Goal: Task Accomplishment & Management: Use online tool/utility

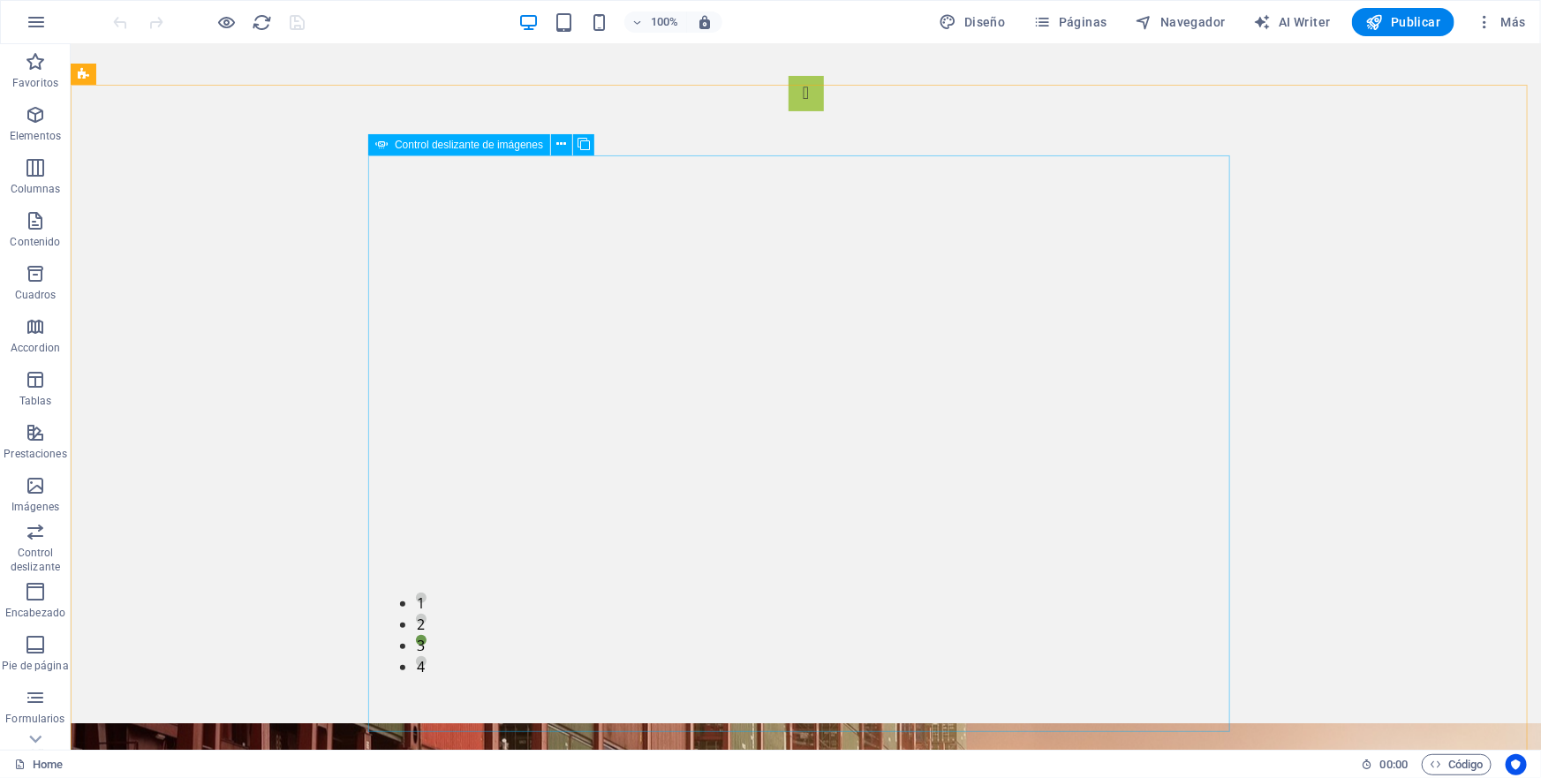
scroll to position [115, 0]
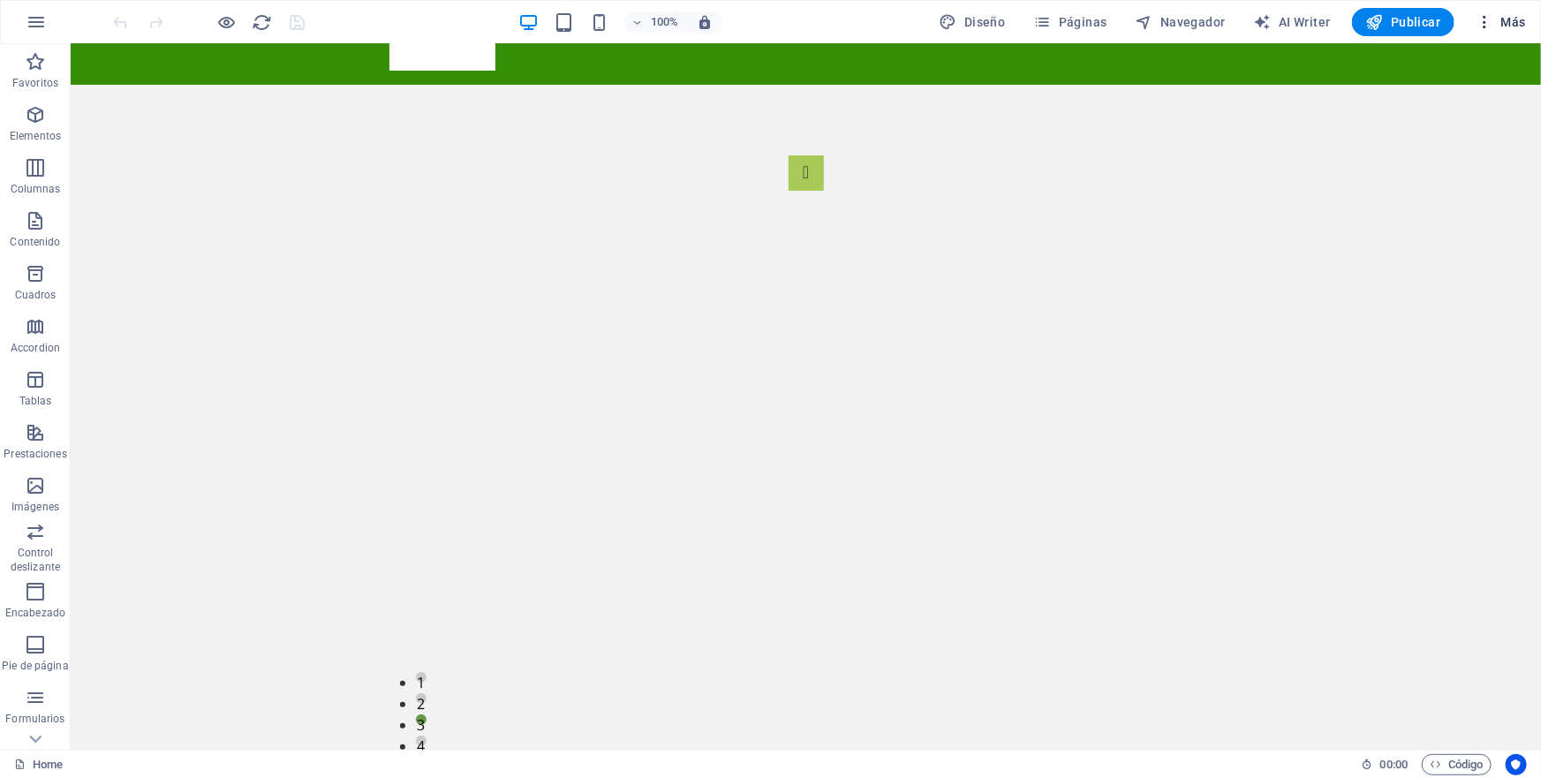
click at [1511, 18] on span "Más" at bounding box center [1501, 22] width 50 height 18
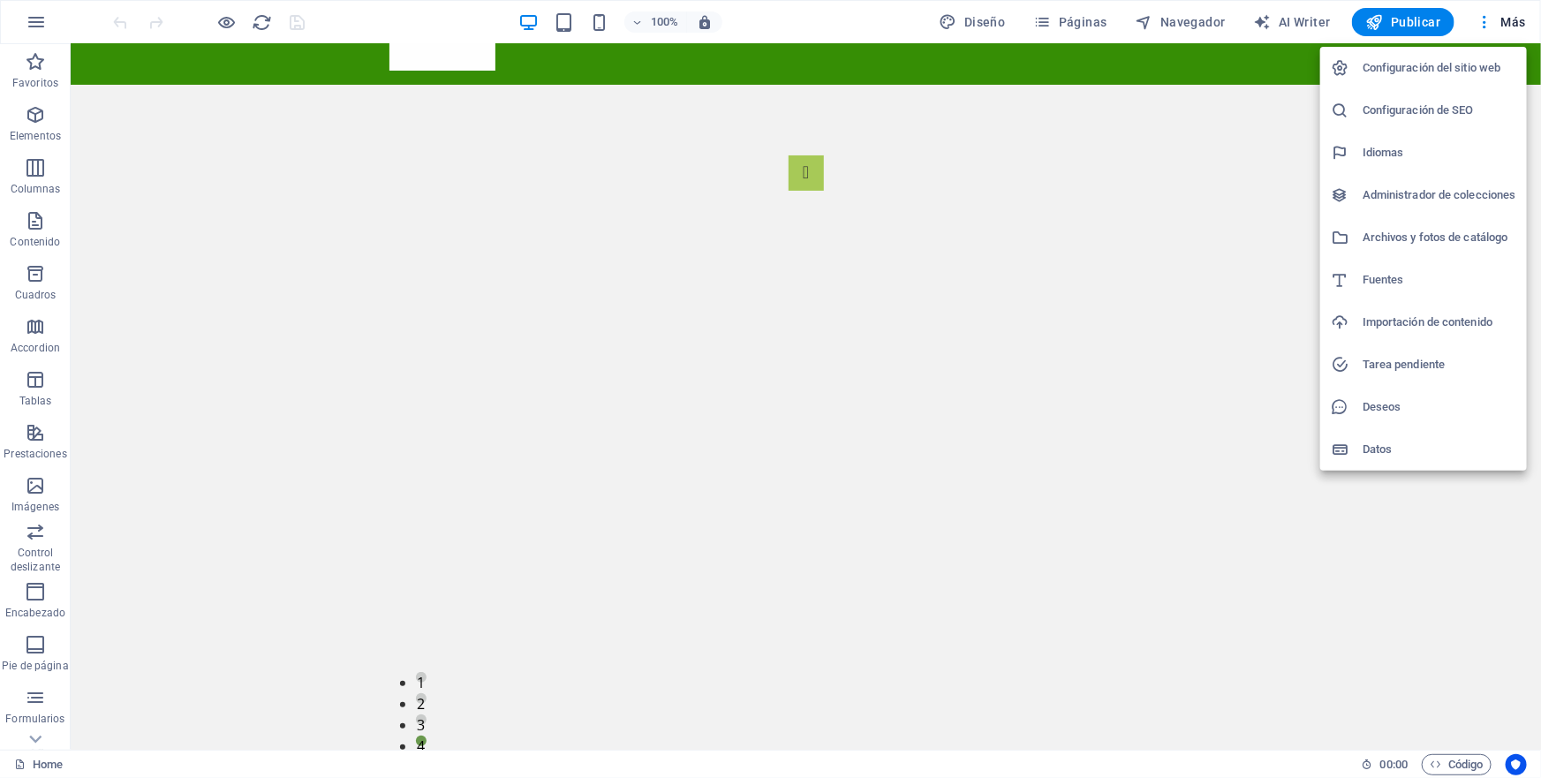
click at [1427, 543] on div at bounding box center [770, 389] width 1541 height 778
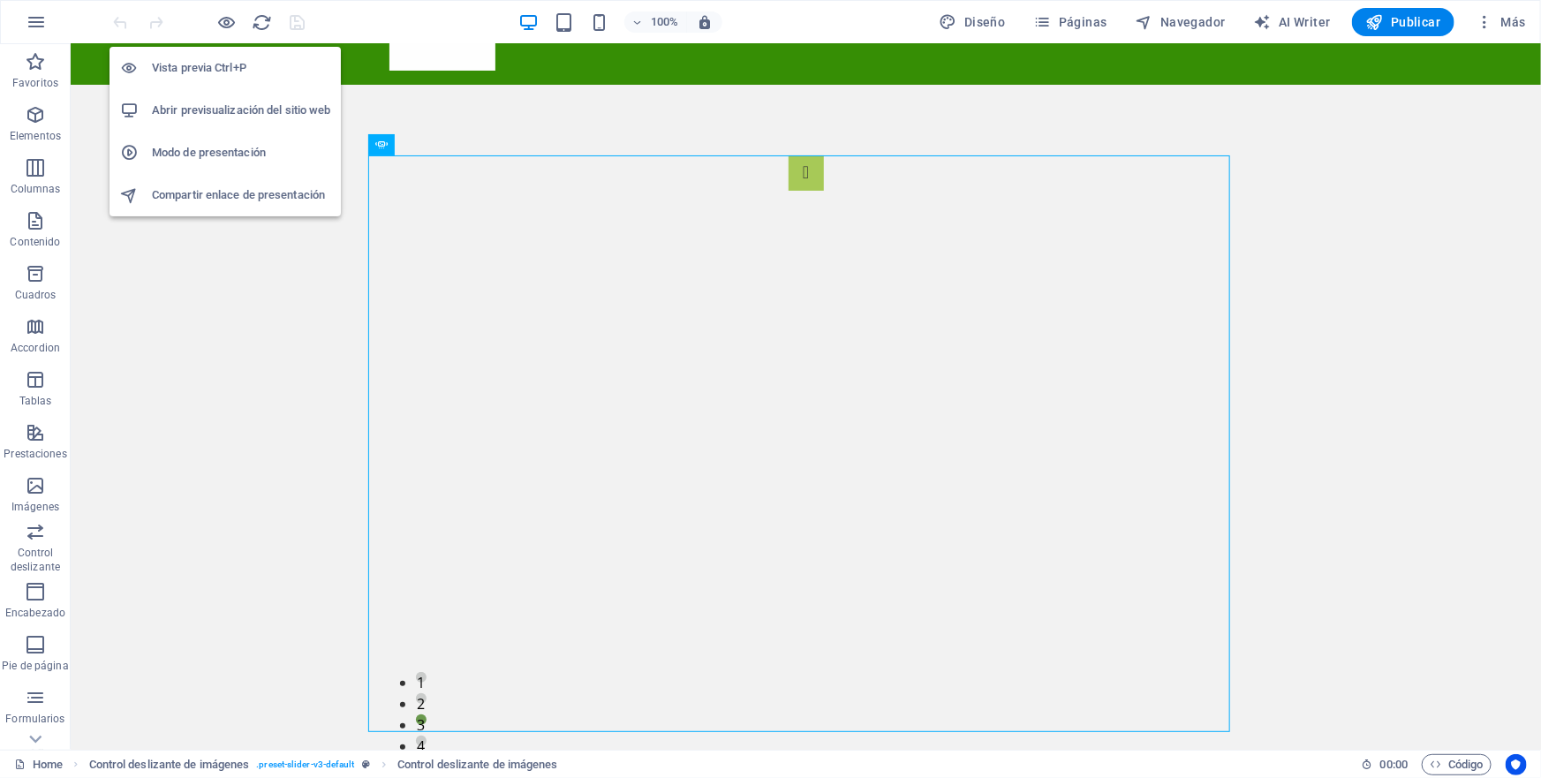
click at [213, 67] on h6 "Vista previa Ctrl+P" at bounding box center [241, 67] width 178 height 21
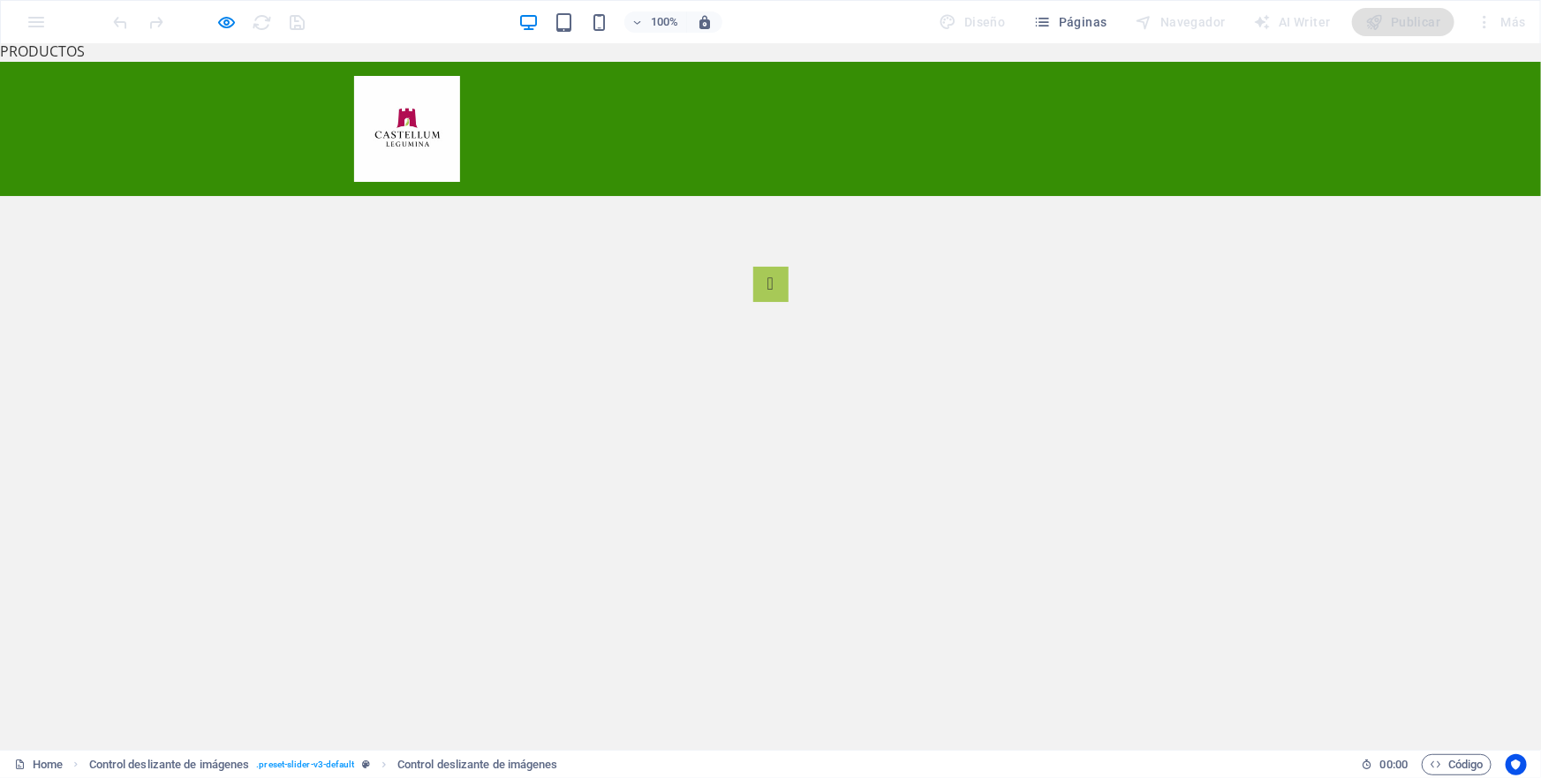
scroll to position [0, 0]
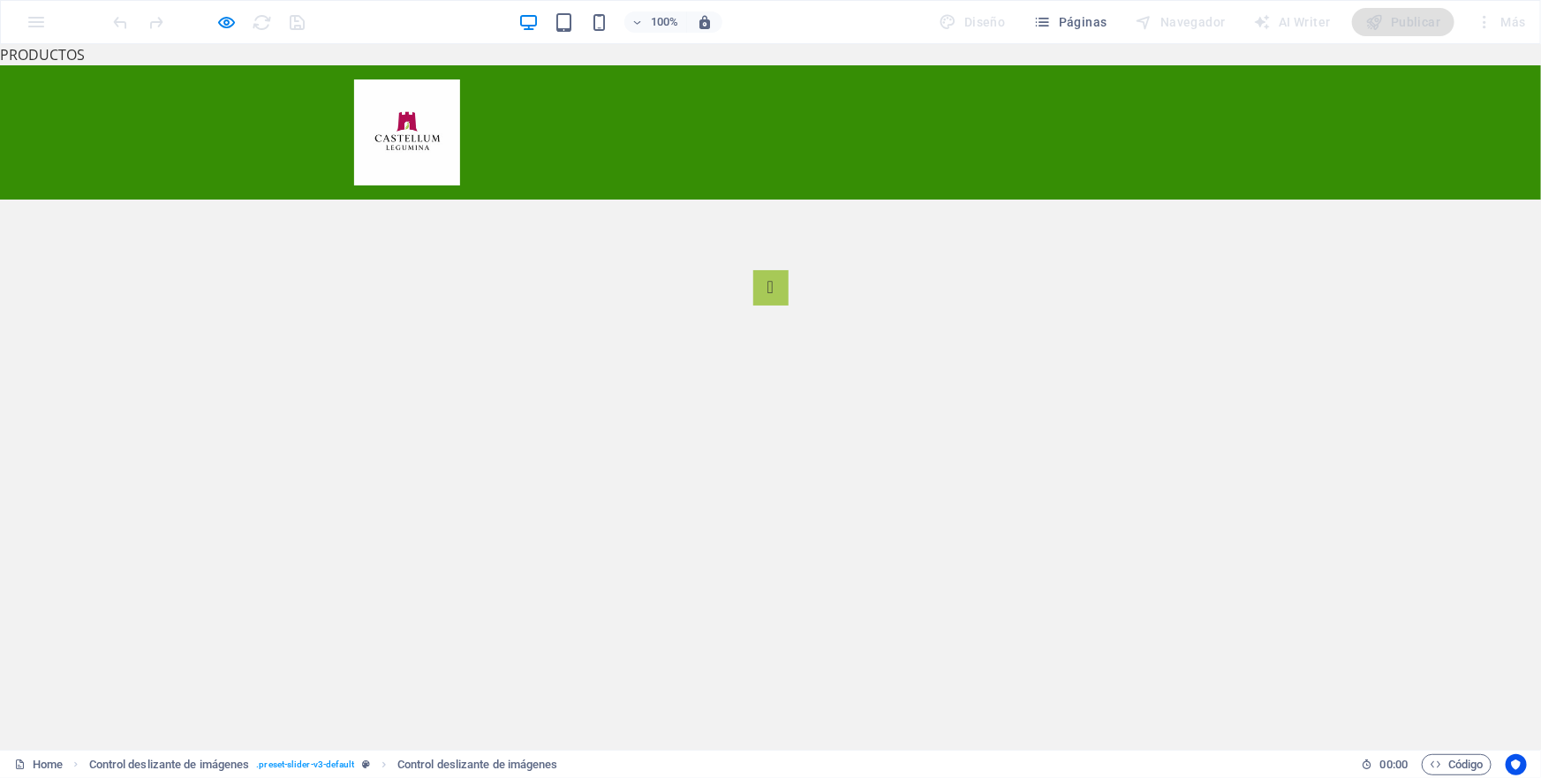
click at [434, 135] on img at bounding box center [407, 132] width 106 height 106
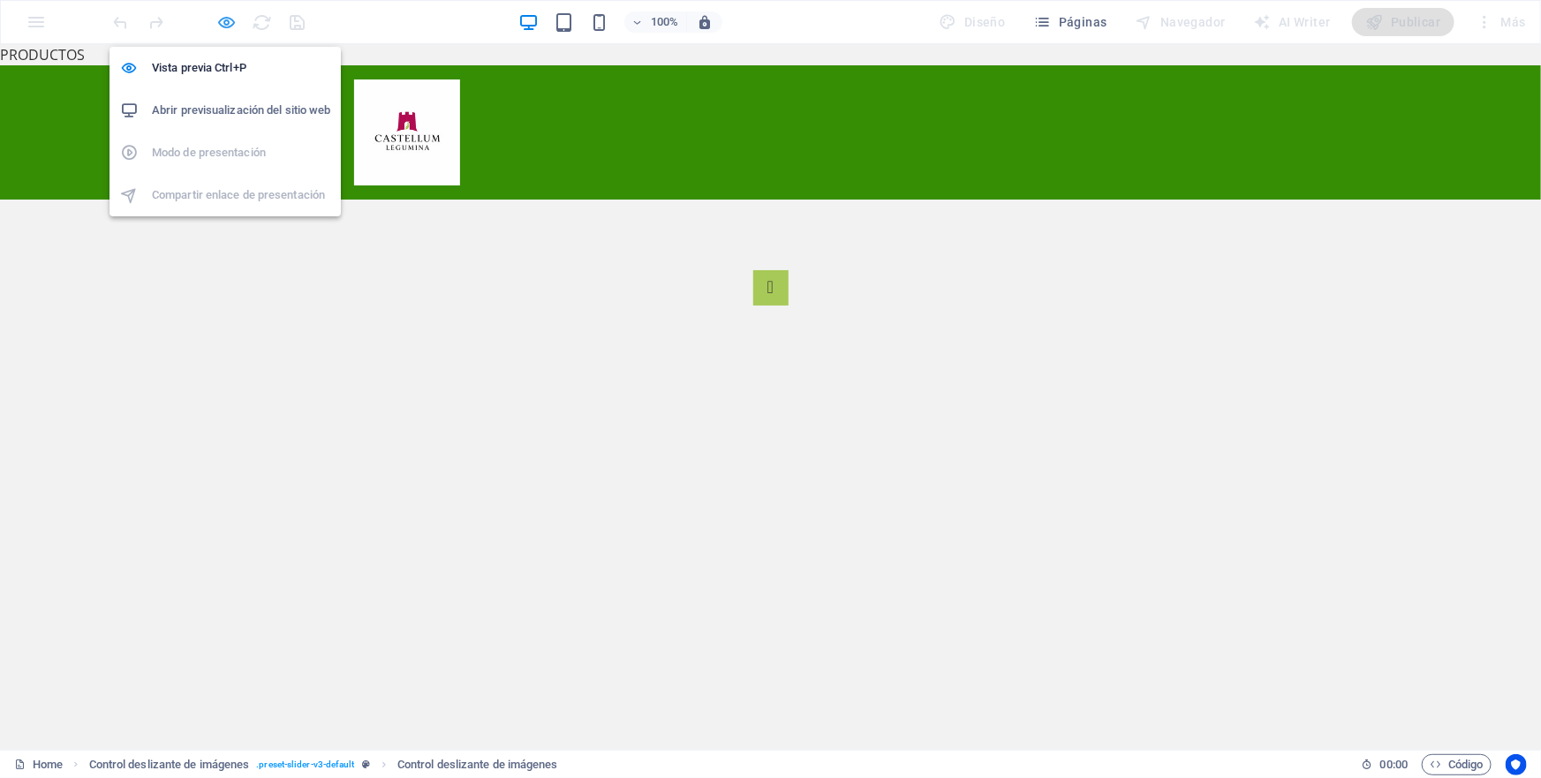
click at [227, 18] on icon "button" at bounding box center [227, 22] width 20 height 20
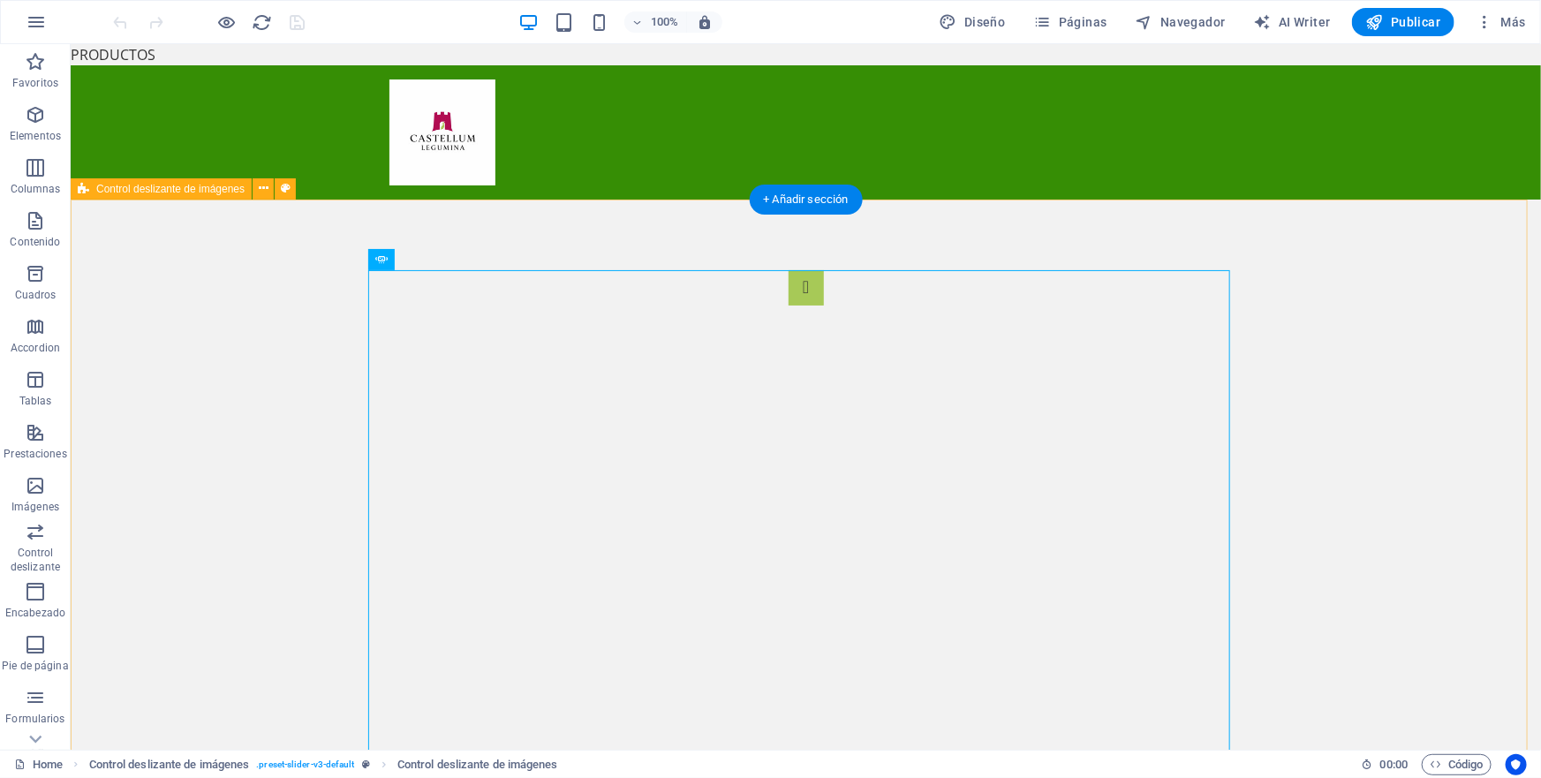
click at [343, 488] on div "1 2 3 4" at bounding box center [805, 558] width 1471 height 718
drag, startPoint x: 438, startPoint y: 307, endPoint x: 256, endPoint y: 263, distance: 187.3
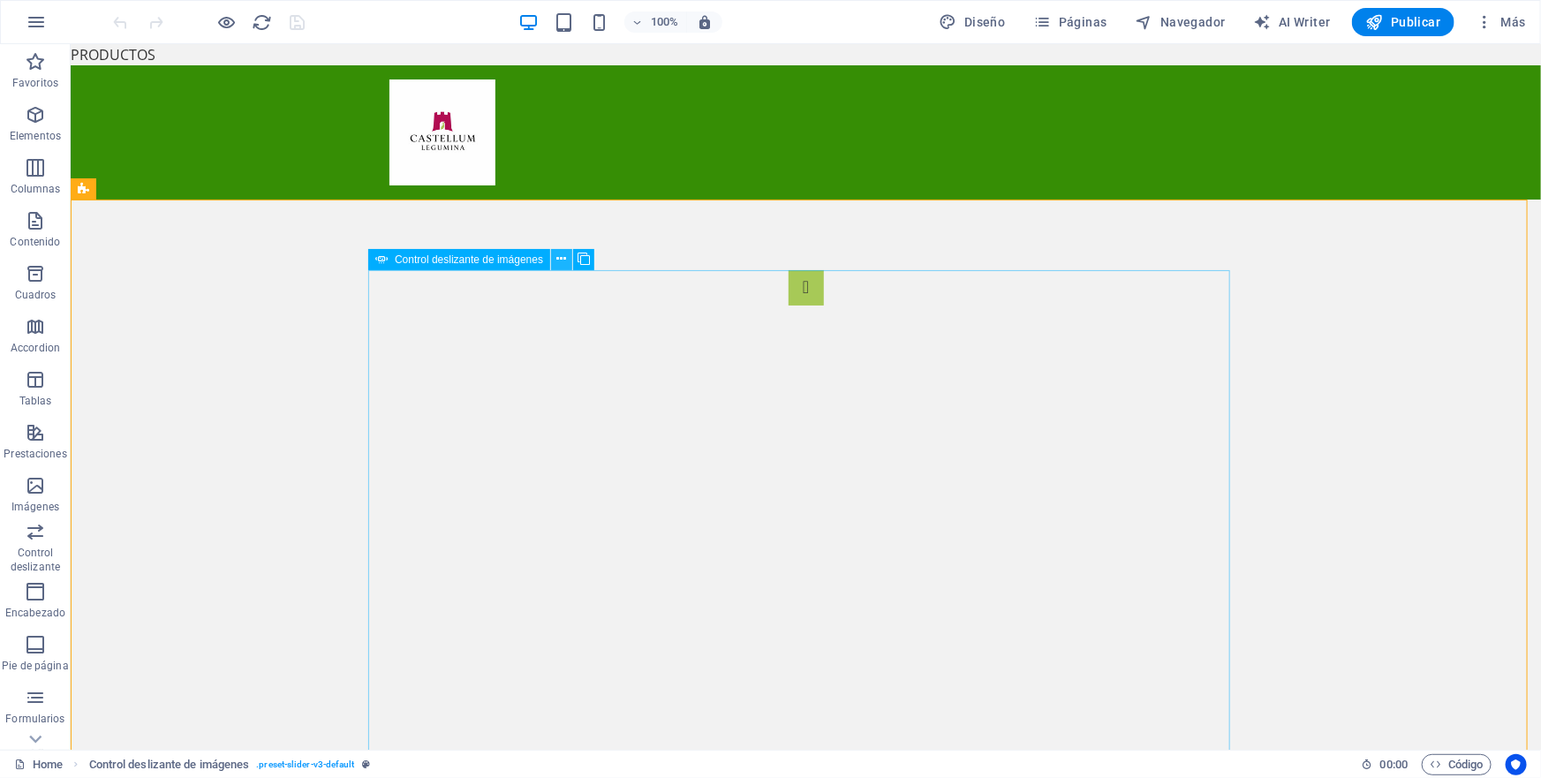
click at [561, 260] on icon at bounding box center [562, 259] width 10 height 19
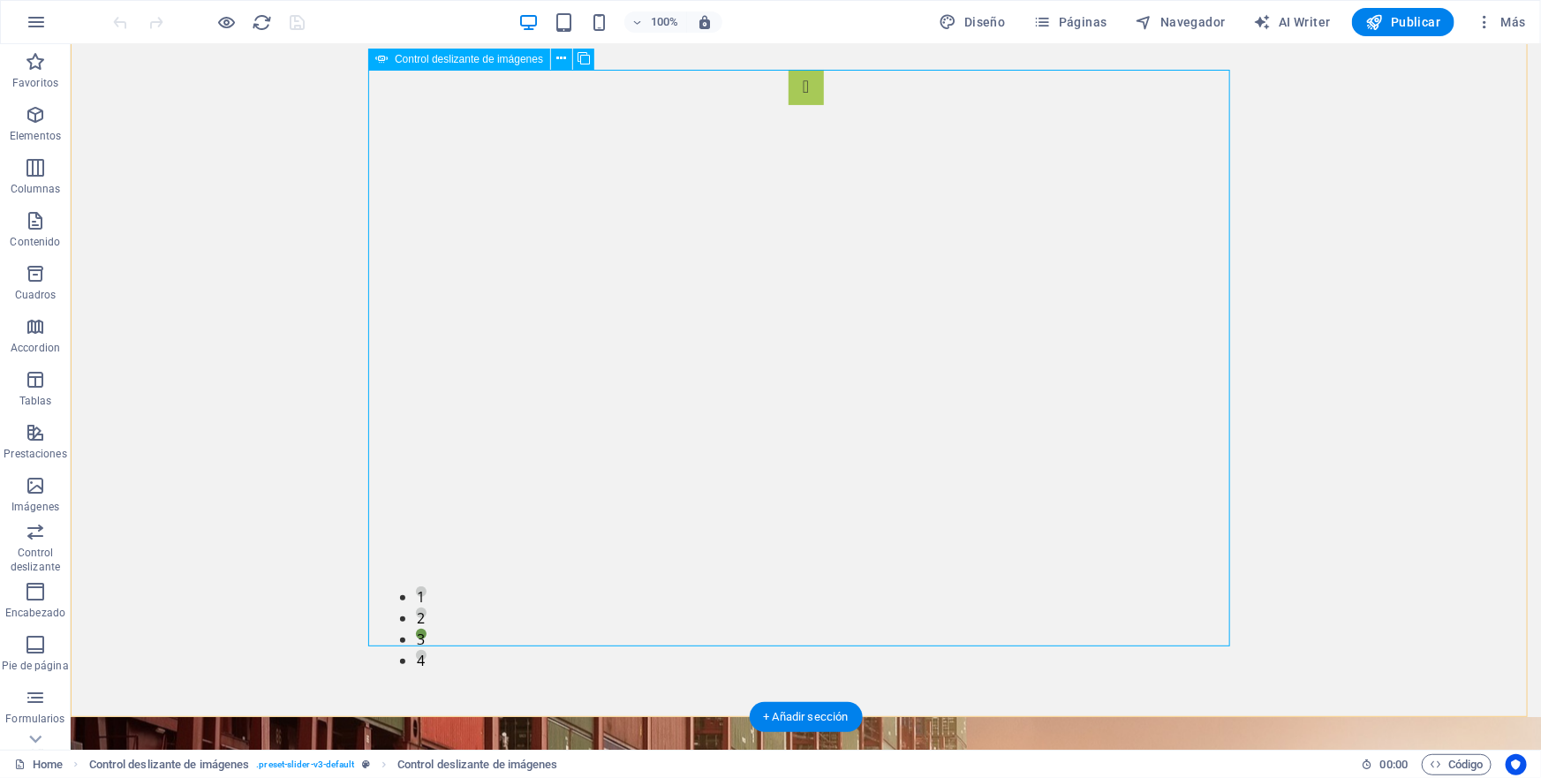
scroll to position [240, 0]
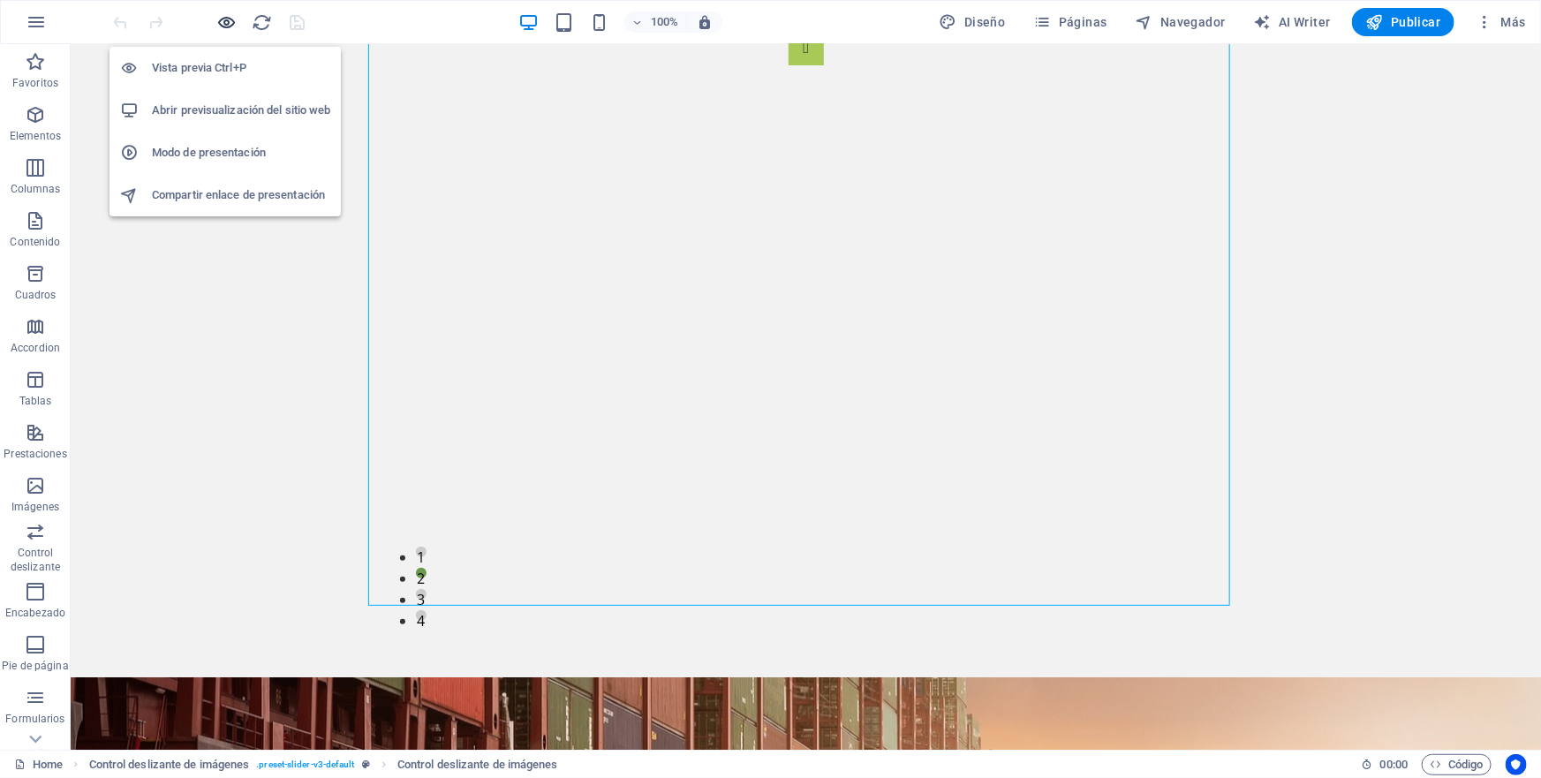
click at [223, 20] on icon "button" at bounding box center [227, 22] width 20 height 20
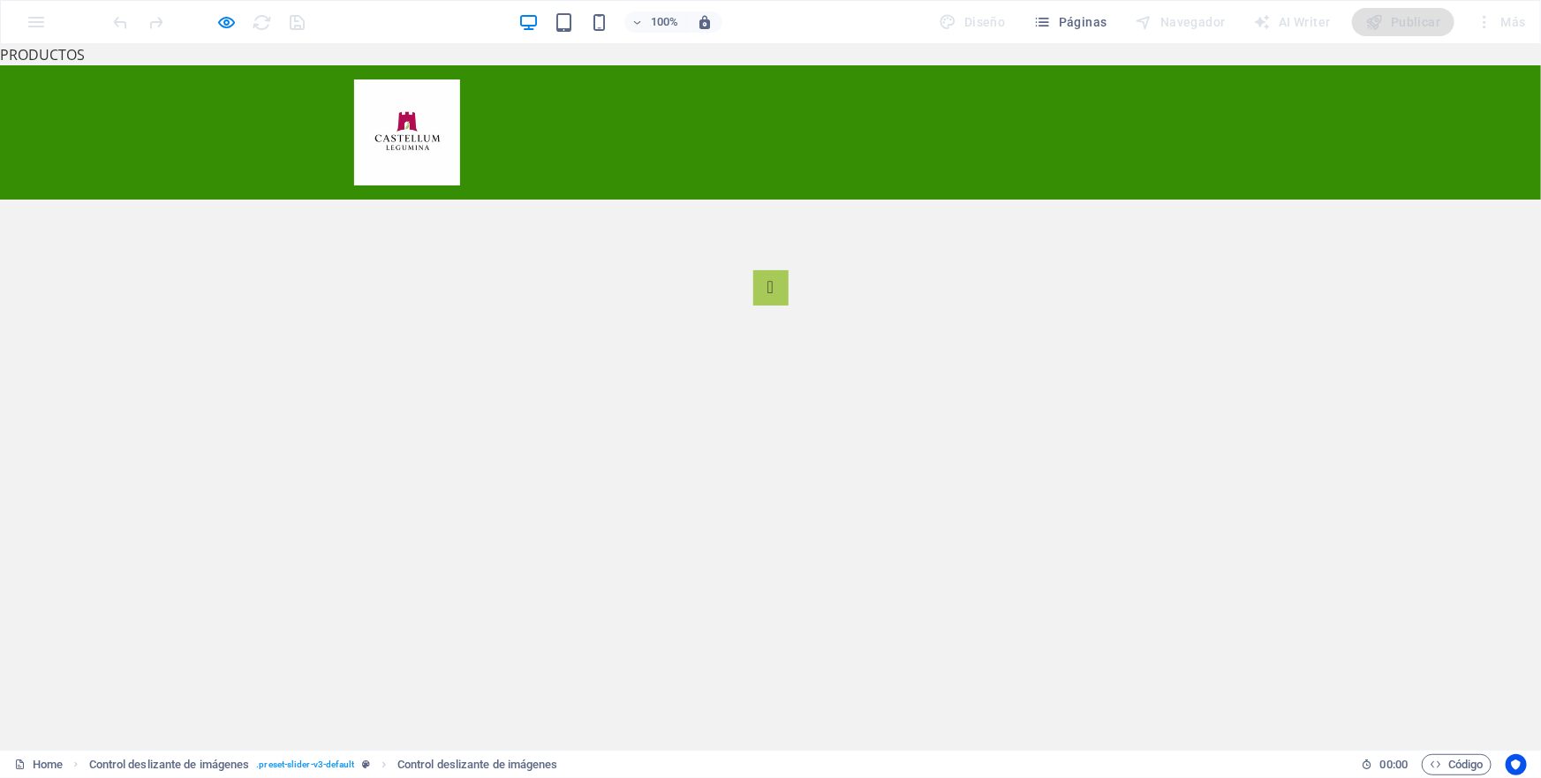
scroll to position [160, 0]
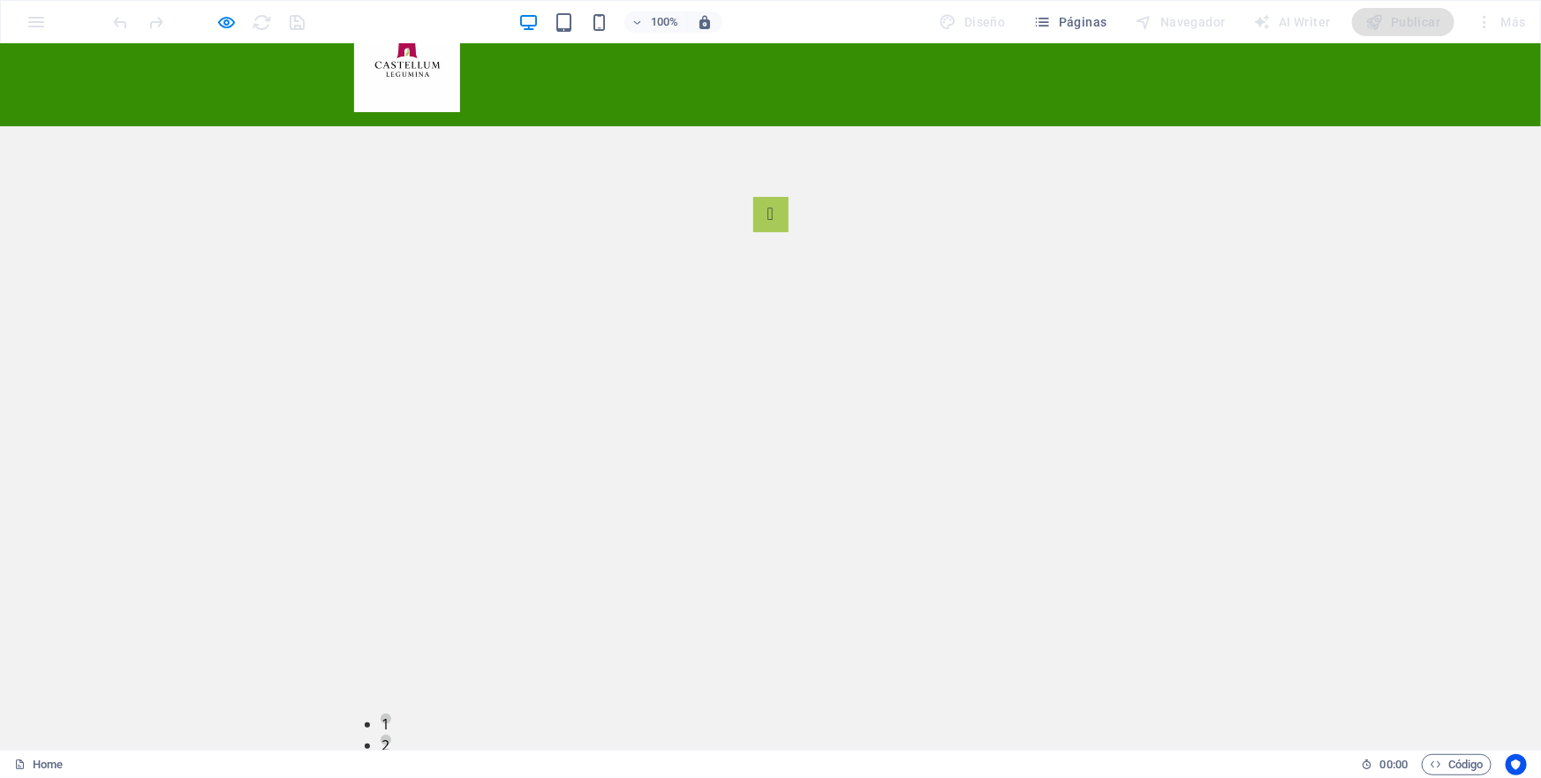
scroll to position [80, 0]
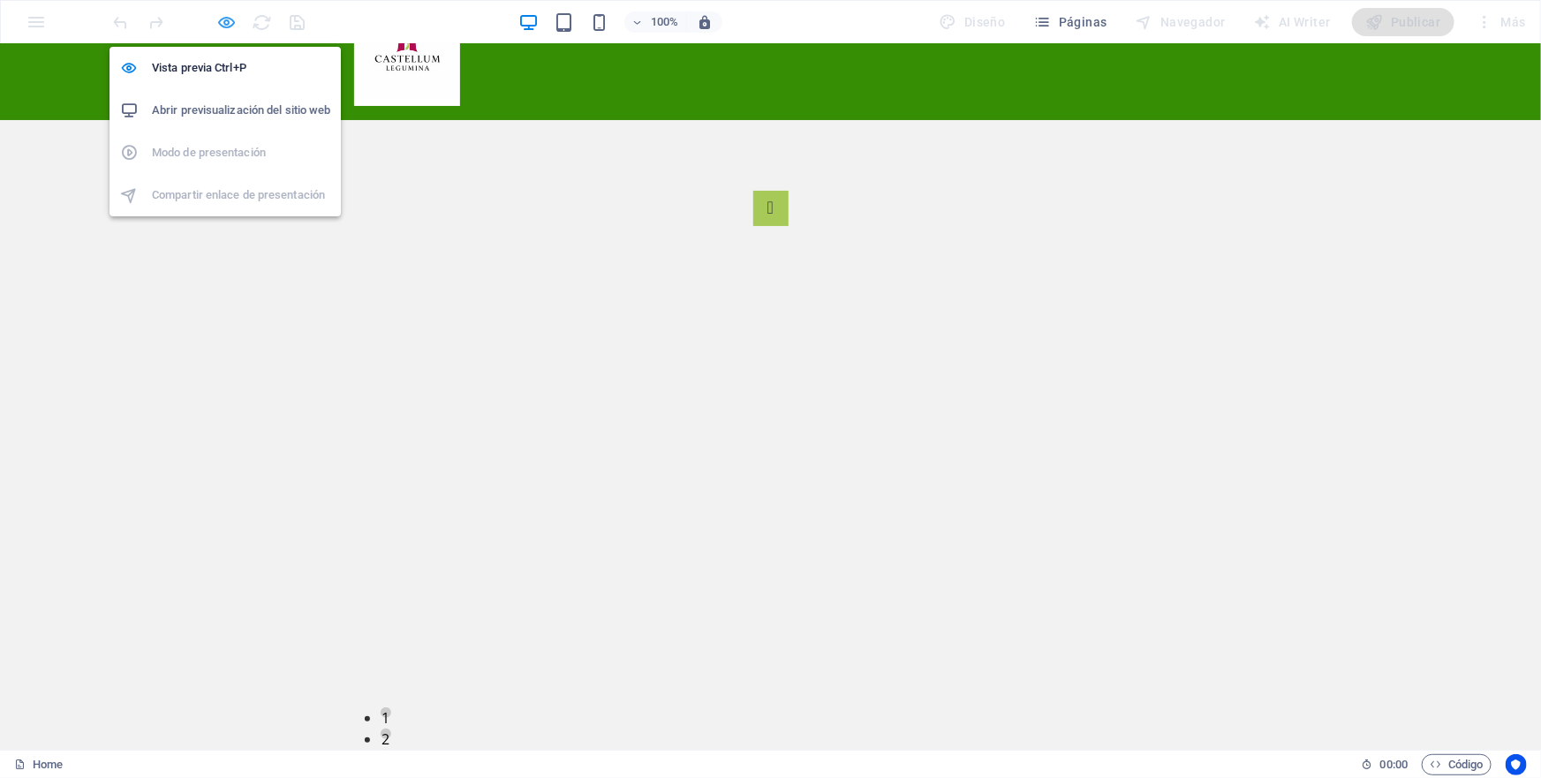
click at [227, 22] on icon "button" at bounding box center [227, 22] width 20 height 20
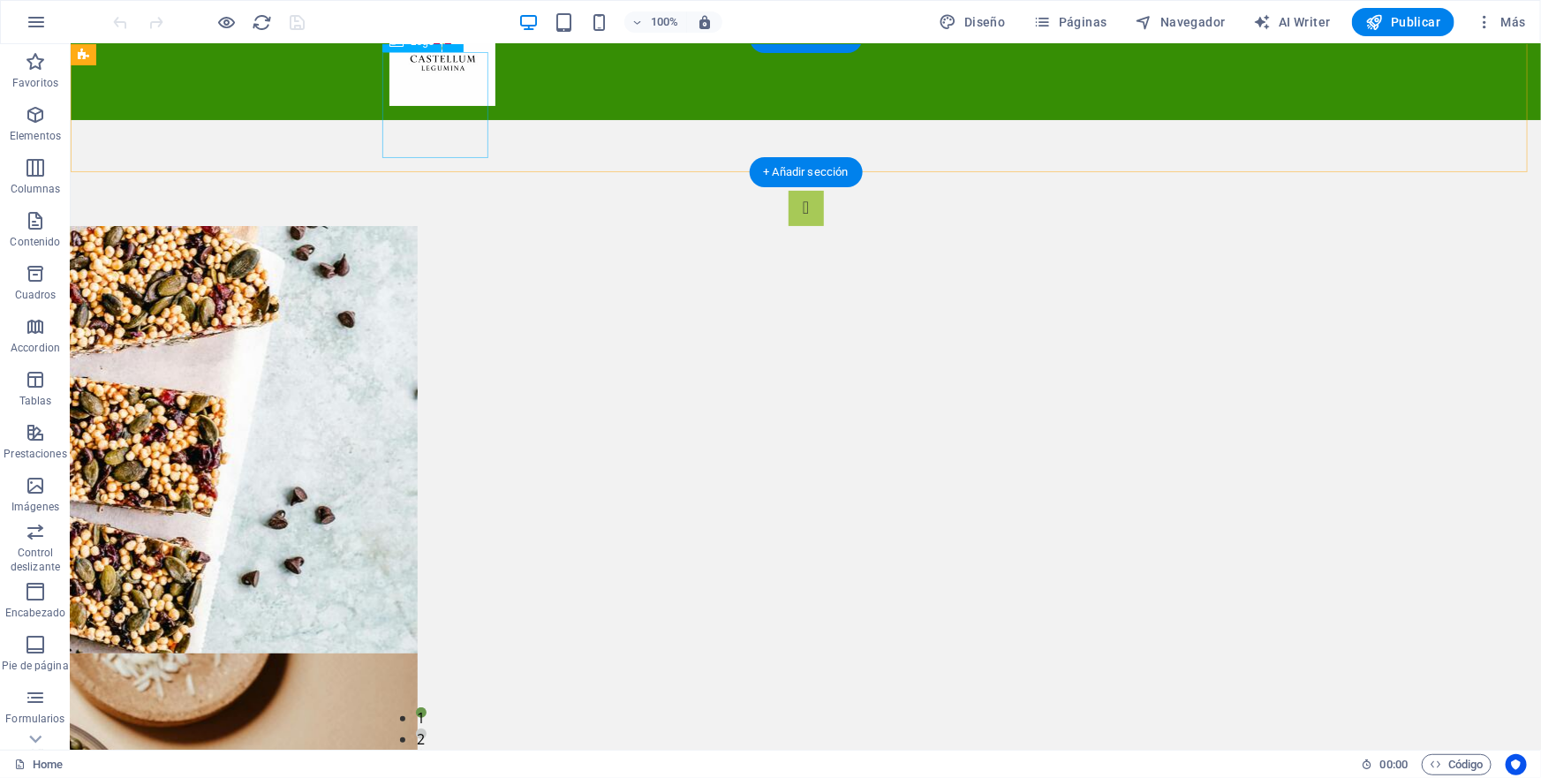
scroll to position [0, 0]
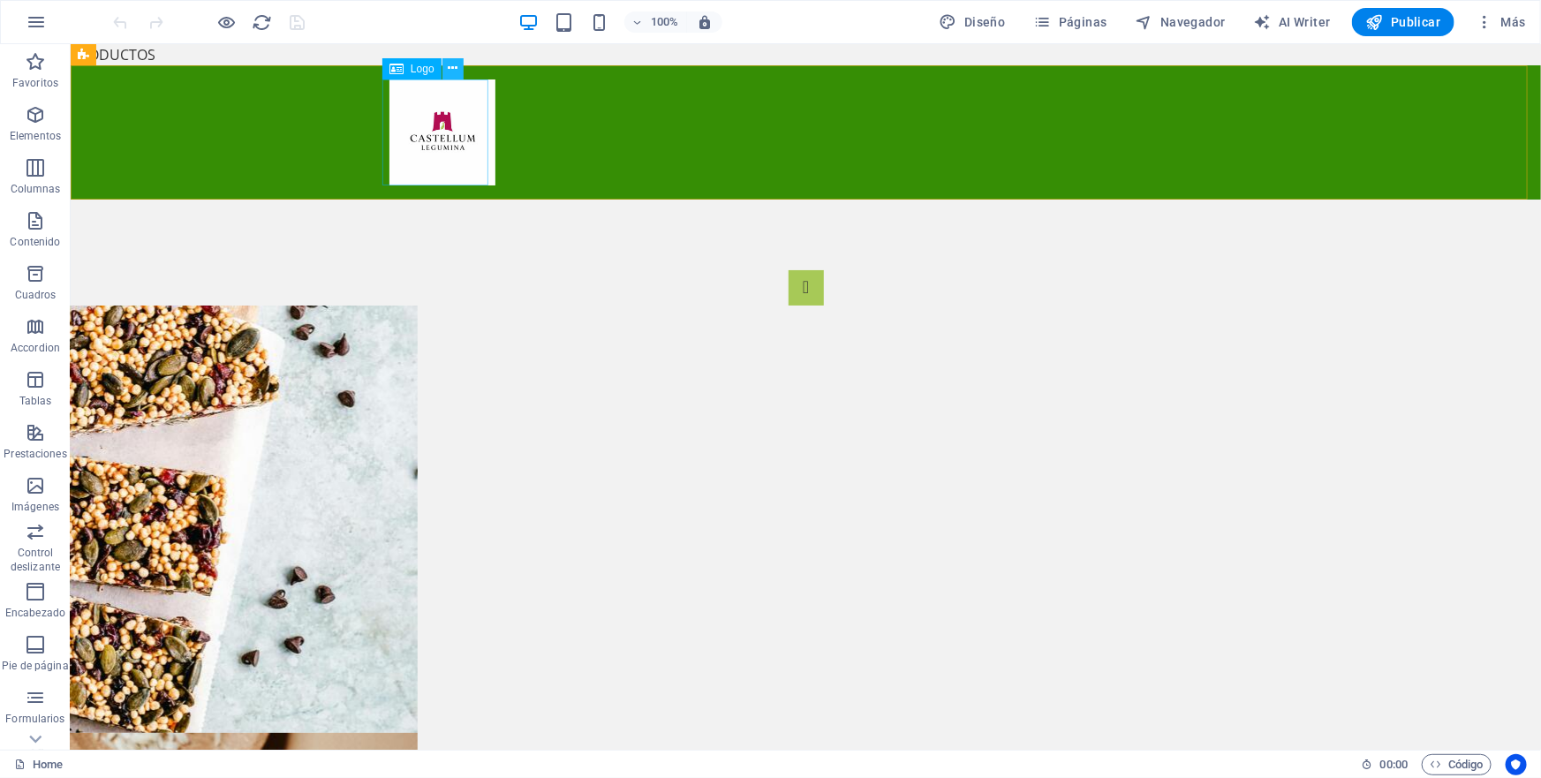
click at [450, 67] on icon at bounding box center [453, 68] width 10 height 19
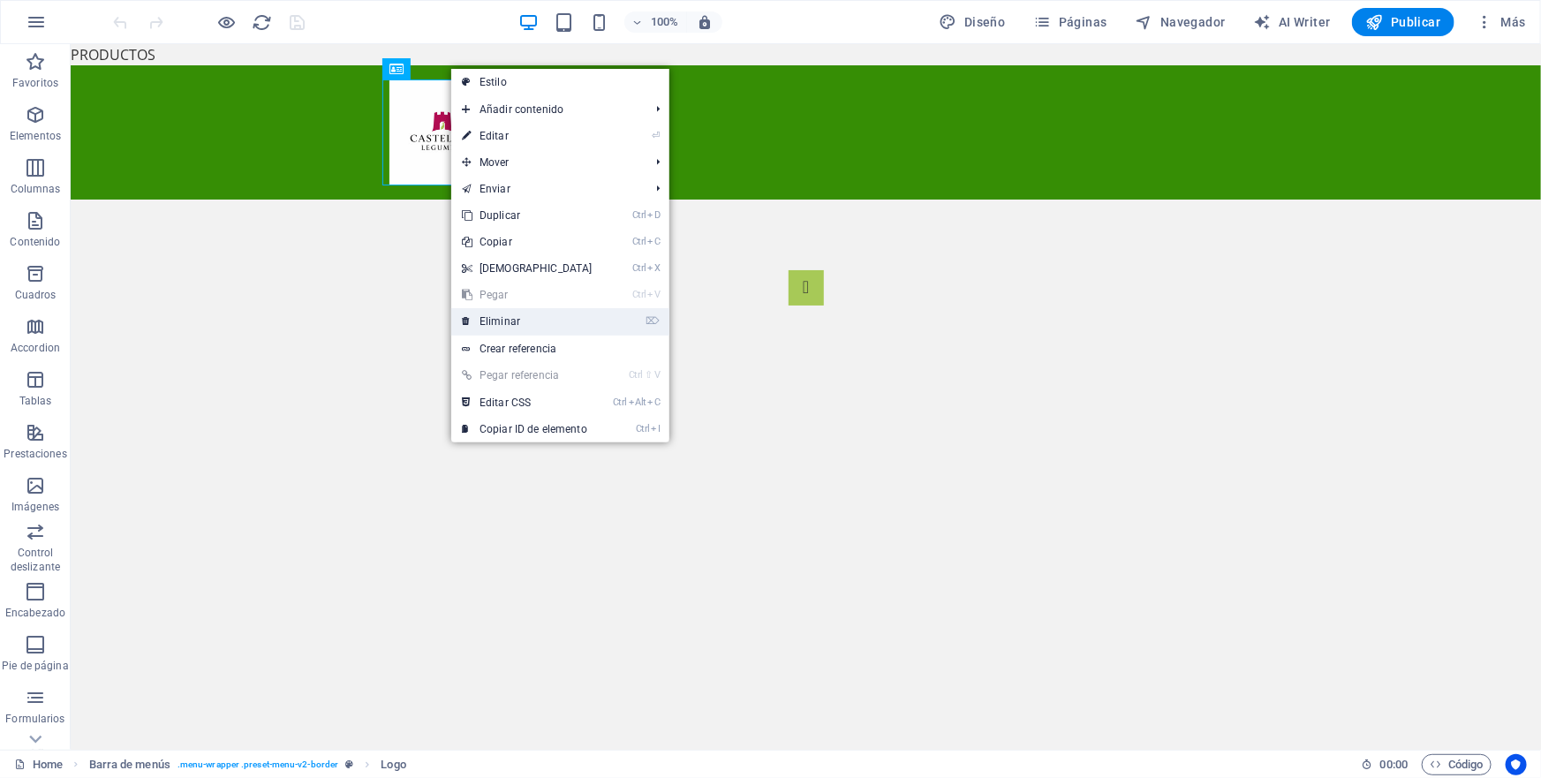
click at [498, 319] on link "⌦ Eliminar" at bounding box center [527, 321] width 152 height 27
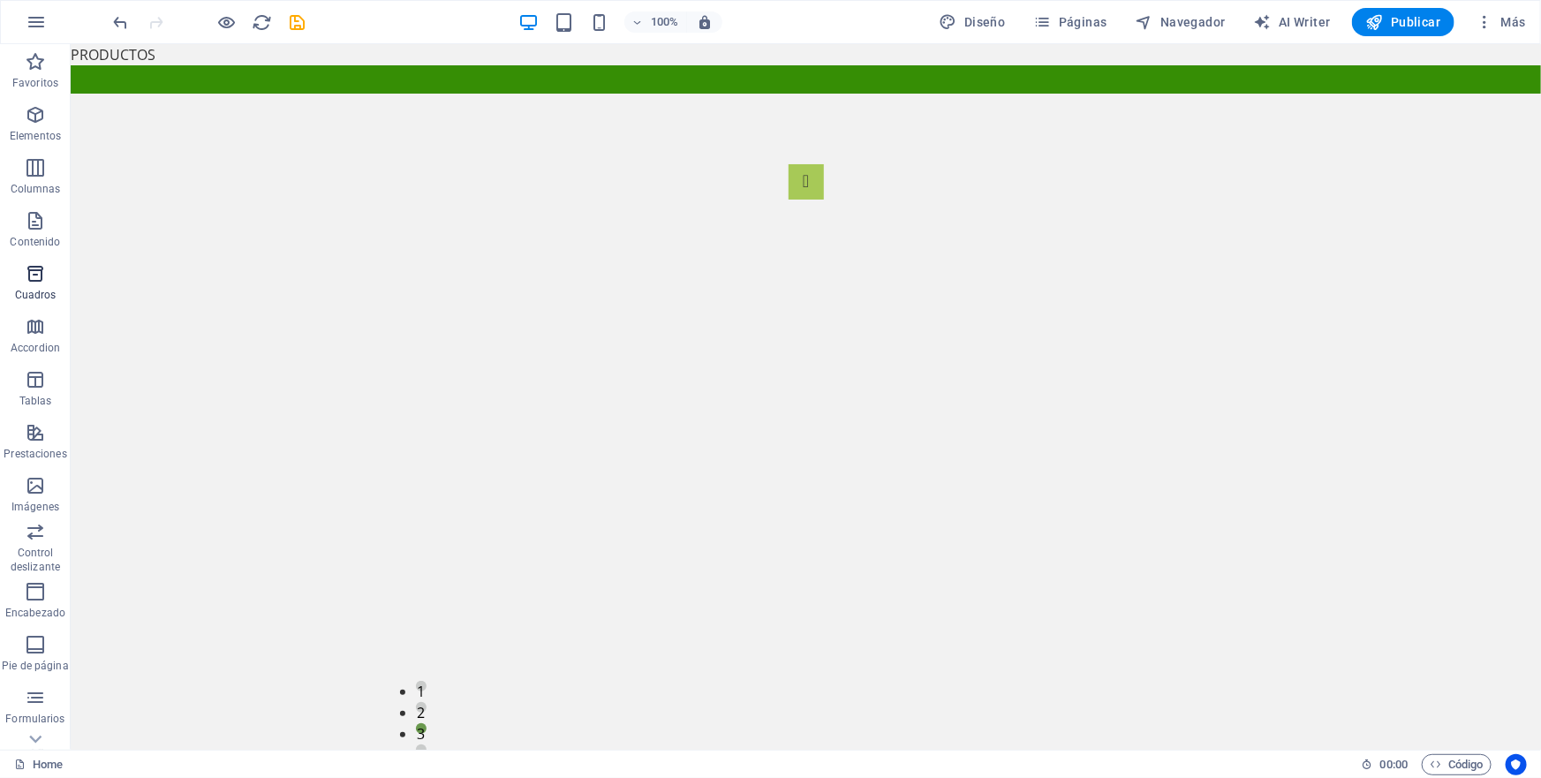
click at [34, 275] on icon "button" at bounding box center [35, 273] width 21 height 21
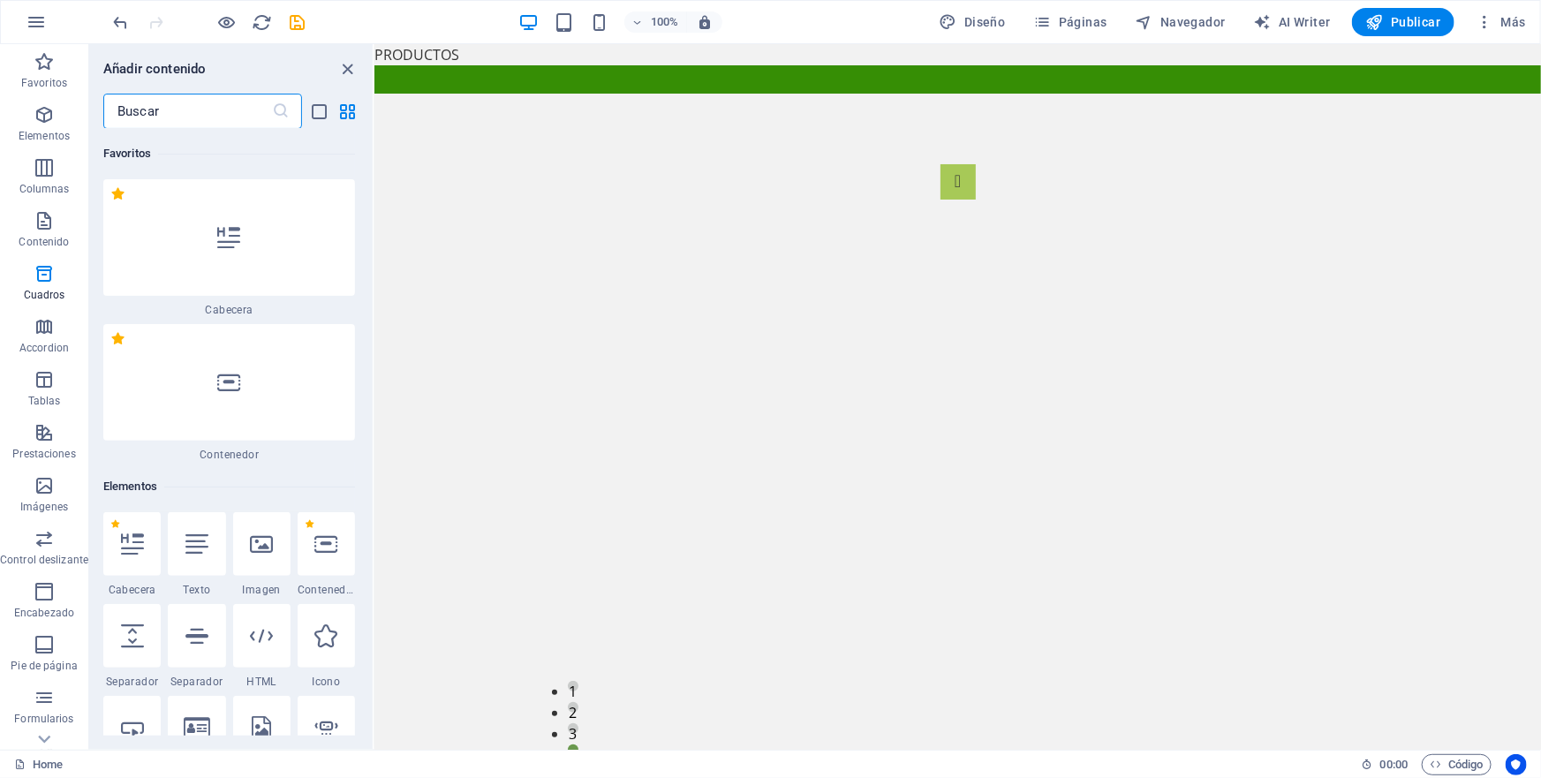
scroll to position [4871, 0]
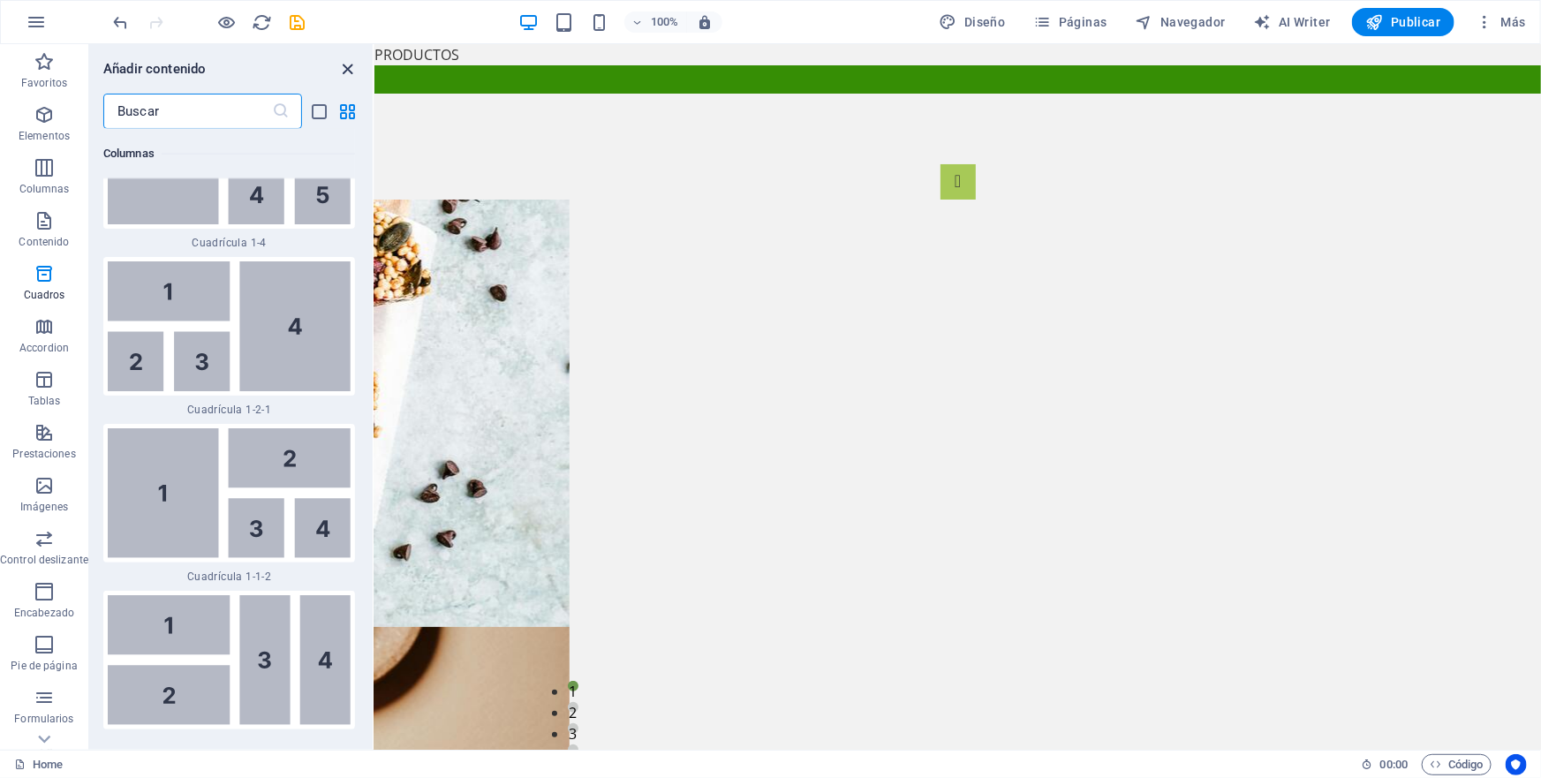
click at [346, 66] on icon "close panel" at bounding box center [348, 69] width 20 height 20
